Goal: Find specific page/section: Find specific page/section

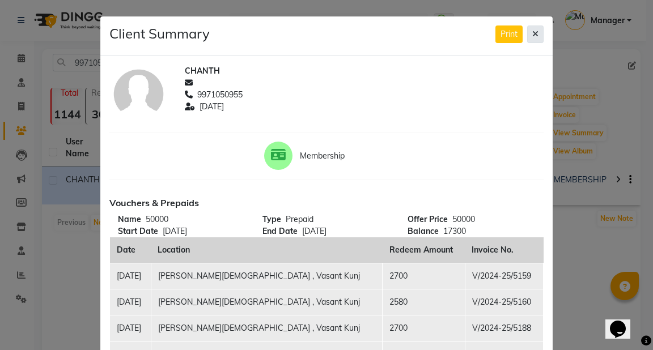
click at [533, 36] on icon at bounding box center [535, 34] width 6 height 8
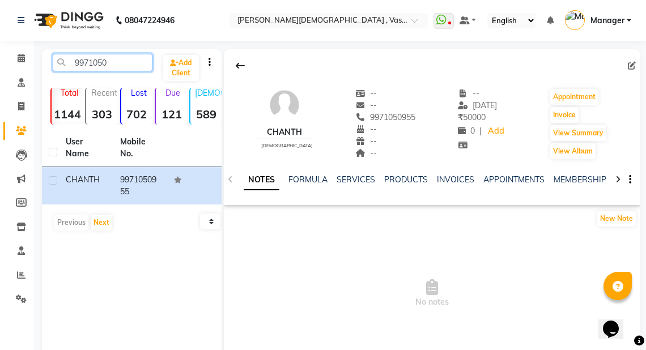
drag, startPoint x: 111, startPoint y: 60, endPoint x: 59, endPoint y: 67, distance: 52.7
click at [59, 67] on input "9971050" at bounding box center [103, 63] width 100 height 18
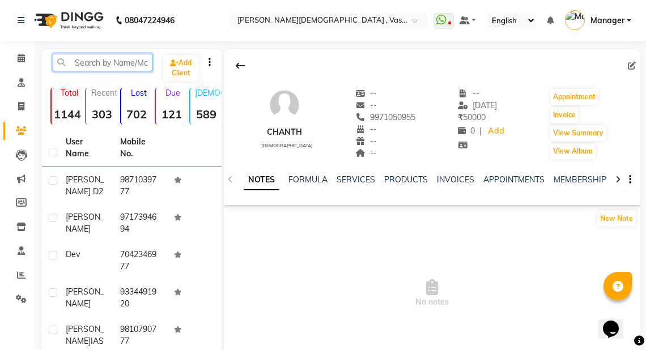
paste input "99711 30267"
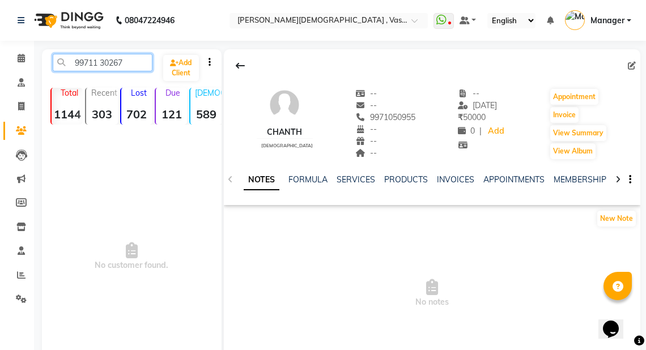
click at [101, 63] on input "99711 30267" at bounding box center [103, 63] width 100 height 18
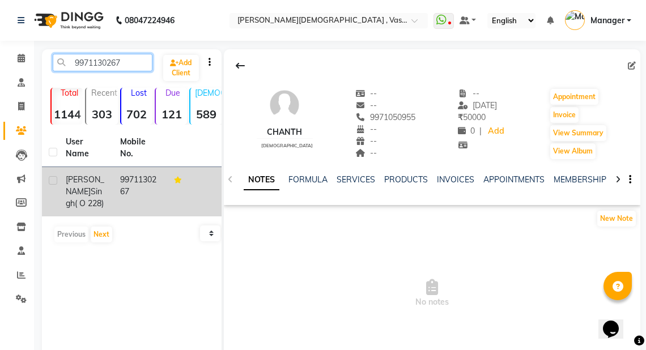
type input "9971130267"
click at [114, 190] on td "9971130267" at bounding box center [140, 191] width 54 height 49
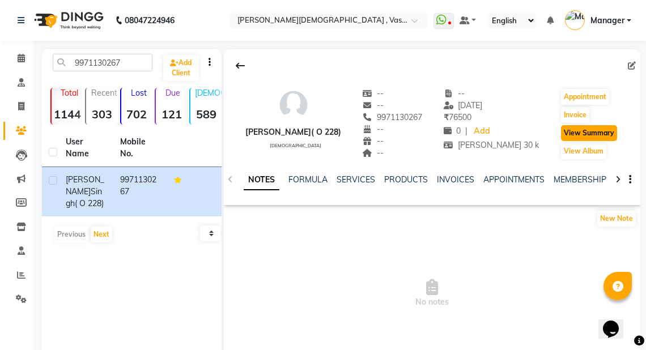
click at [593, 136] on button "View Summary" at bounding box center [589, 133] width 56 height 16
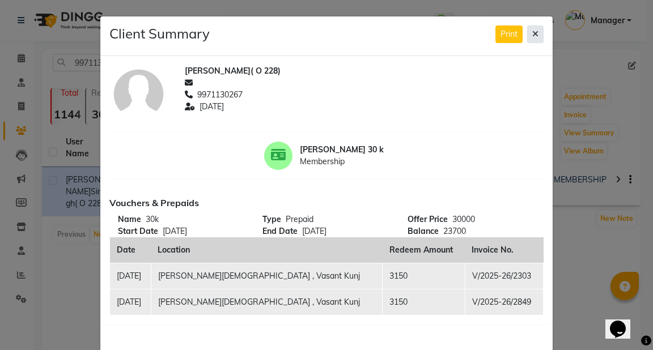
click at [532, 34] on icon at bounding box center [535, 34] width 6 height 8
